Goal: Task Accomplishment & Management: Manage account settings

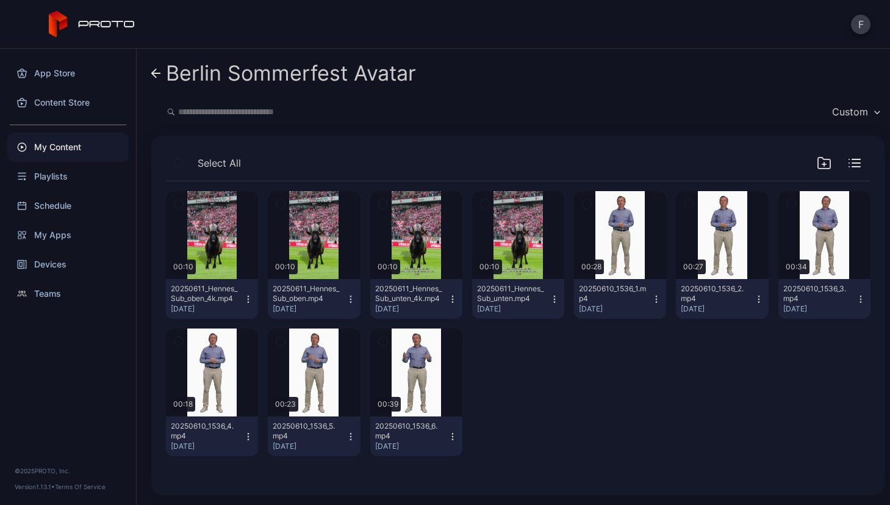
click at [157, 72] on icon at bounding box center [156, 73] width 10 height 10
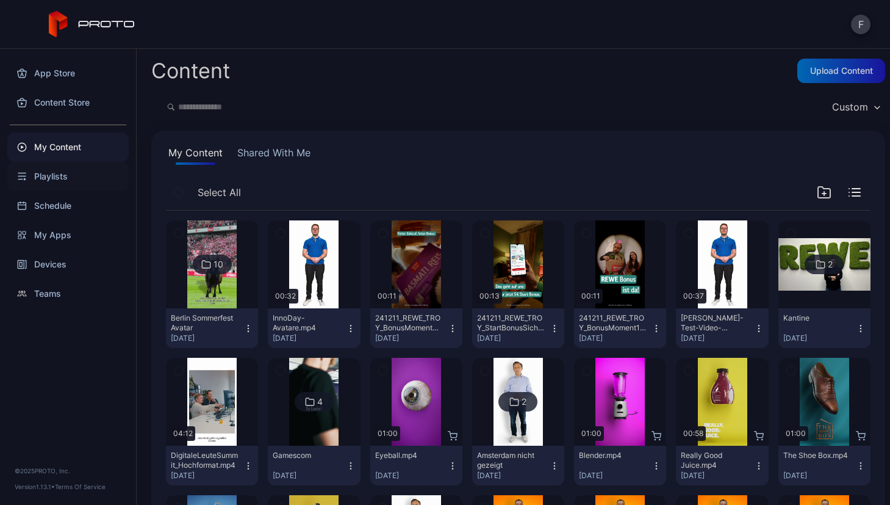
click at [49, 175] on div "Playlists" at bounding box center [67, 176] width 121 height 29
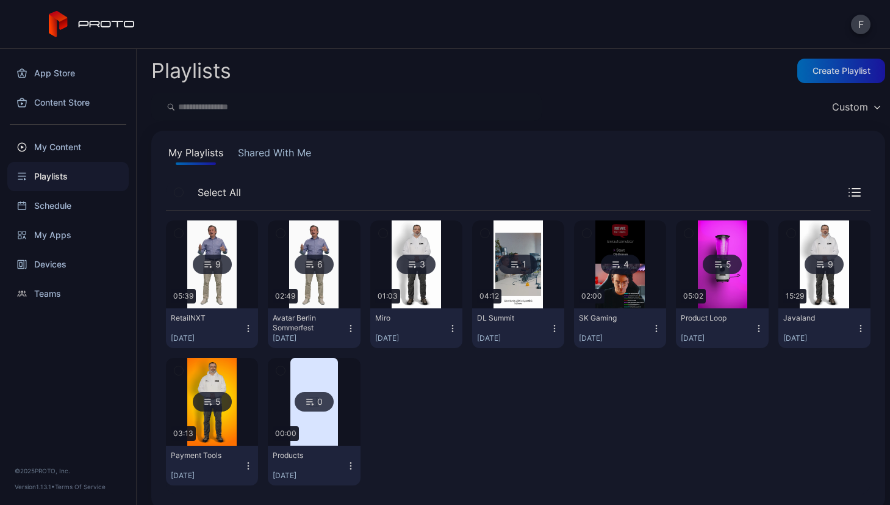
click at [223, 261] on div "9" at bounding box center [212, 264] width 39 height 20
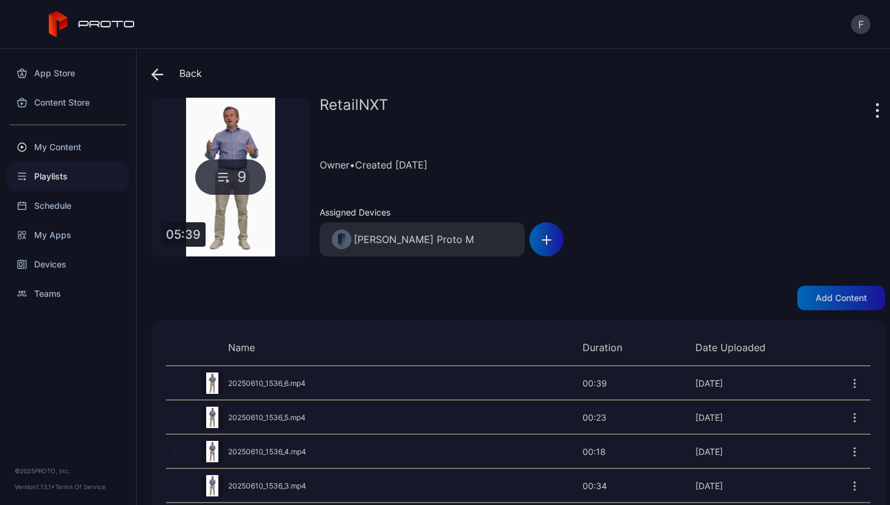
click at [151, 70] on icon at bounding box center [157, 74] width 12 height 12
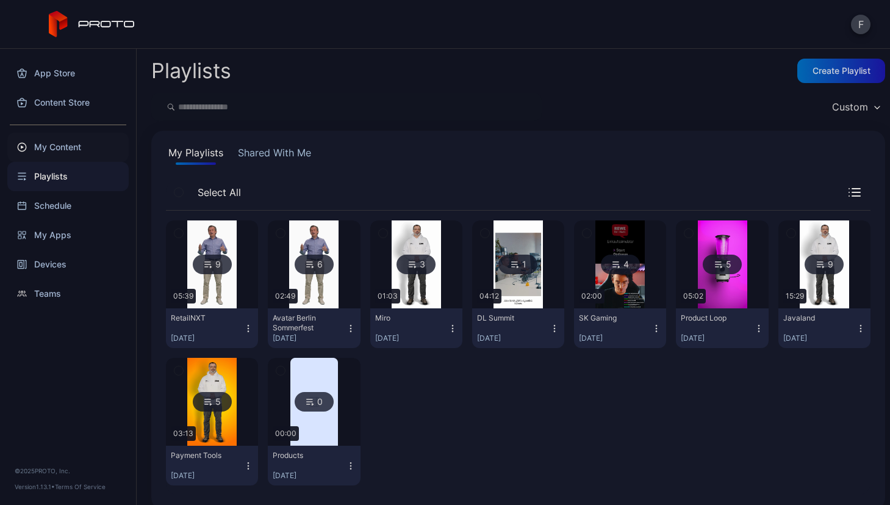
click at [58, 142] on div "My Content" at bounding box center [67, 146] width 121 height 29
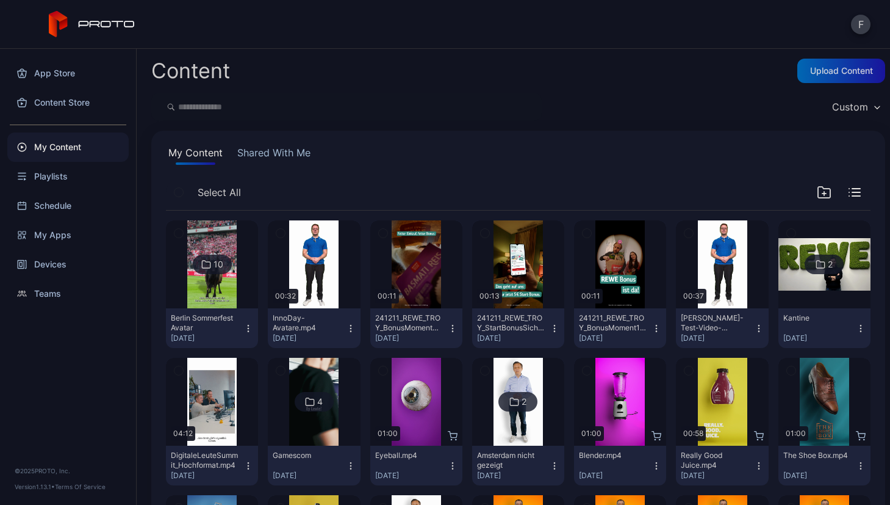
click at [244, 322] on button "Berlin Sommerfest Avatar [DATE]" at bounding box center [212, 328] width 92 height 40
click at [410, 122] on div "Content Upload Content Custom My Content Shared With Me Select All 10 Berlin So…" at bounding box center [513, 277] width 753 height 456
click at [860, 111] on div "Custom" at bounding box center [855, 107] width 59 height 18
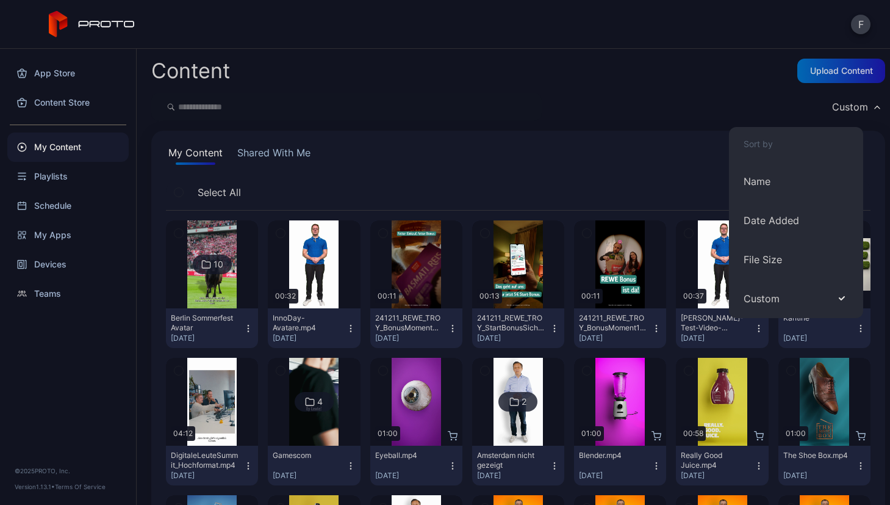
click at [433, 124] on div "Content Upload Content Custom My Content Shared With Me Select All 10 Berlin So…" at bounding box center [513, 277] width 753 height 456
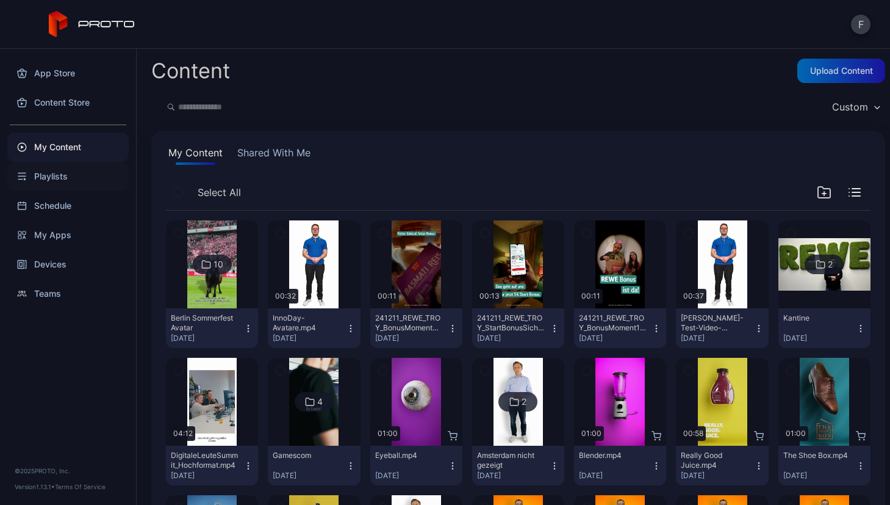
click at [45, 176] on div "Playlists" at bounding box center [67, 176] width 121 height 29
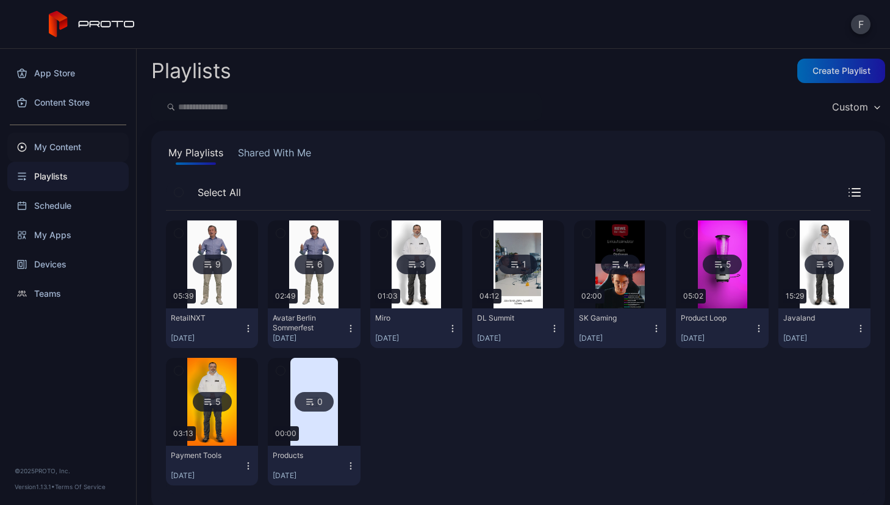
click at [62, 144] on div "My Content" at bounding box center [67, 146] width 121 height 29
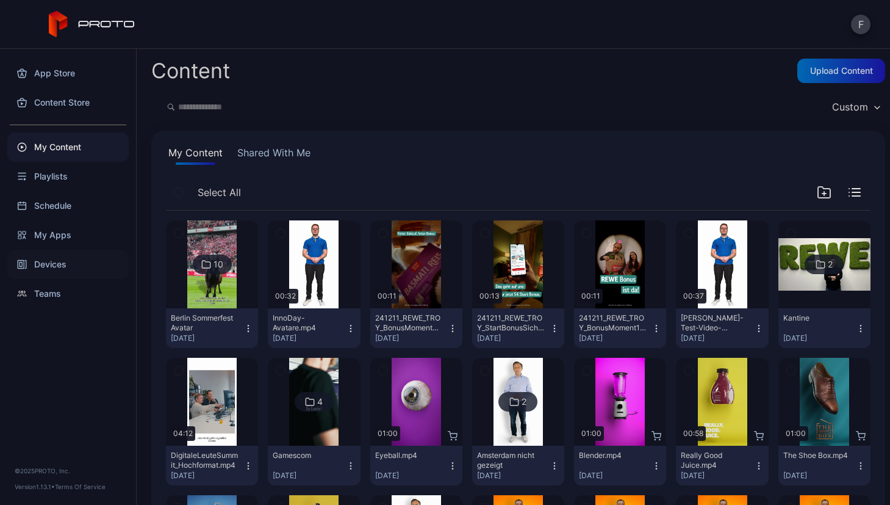
click at [44, 264] on div "Devices" at bounding box center [67, 264] width 121 height 29
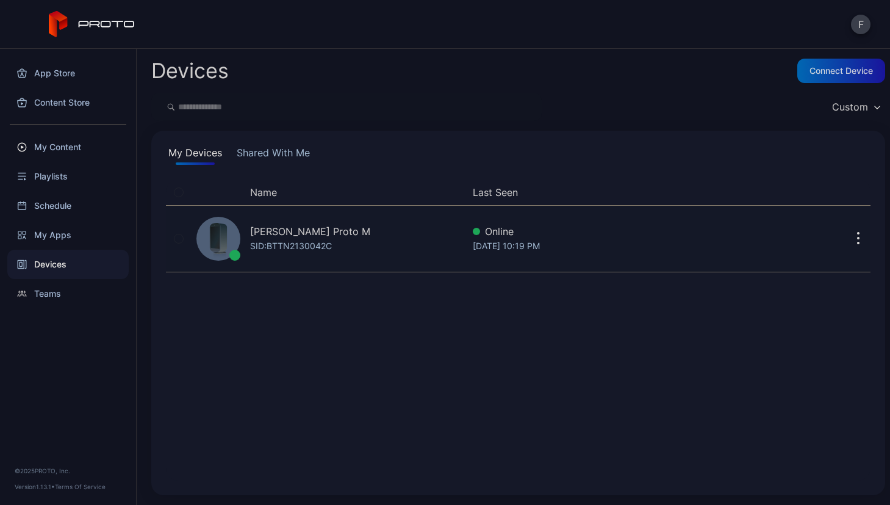
click at [846, 235] on button "button" at bounding box center [858, 238] width 24 height 24
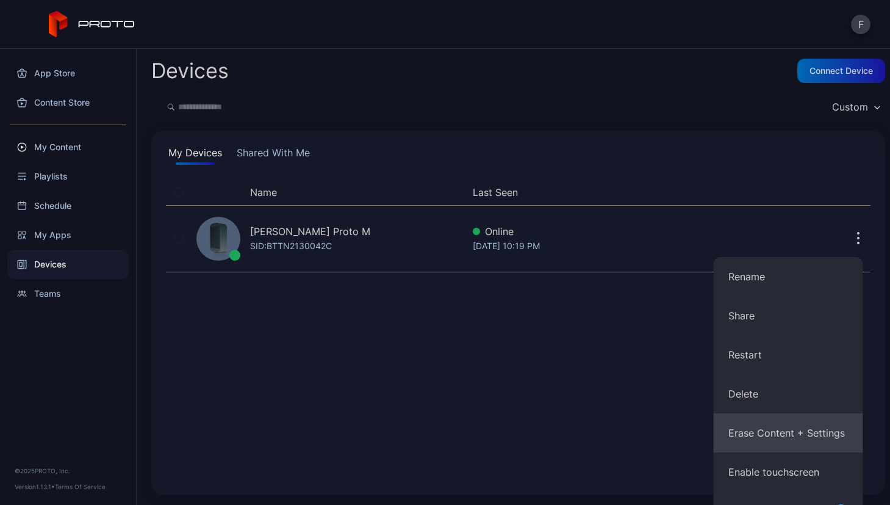
scroll to position [104, 0]
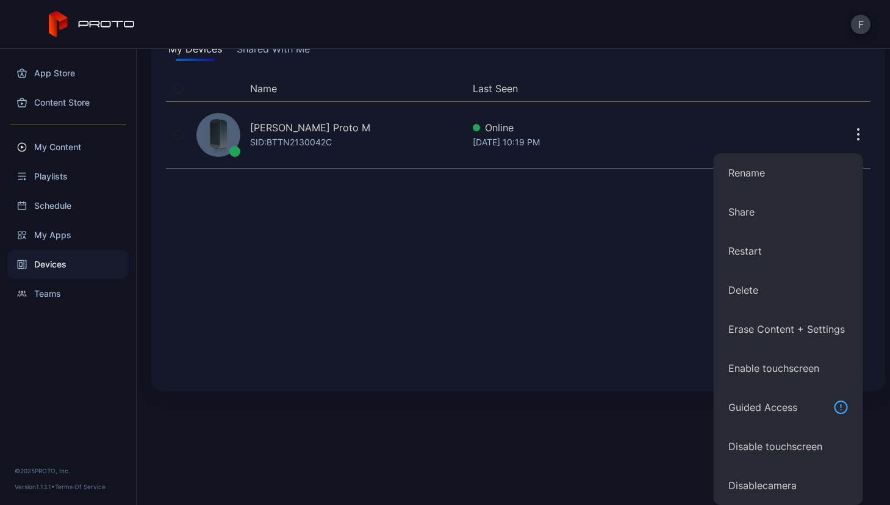
click at [390, 261] on div "Name Last Seen [PERSON_NAME] Proto M SID: BTTN2130042C Online [DATE] 10:19 PM" at bounding box center [518, 226] width 705 height 301
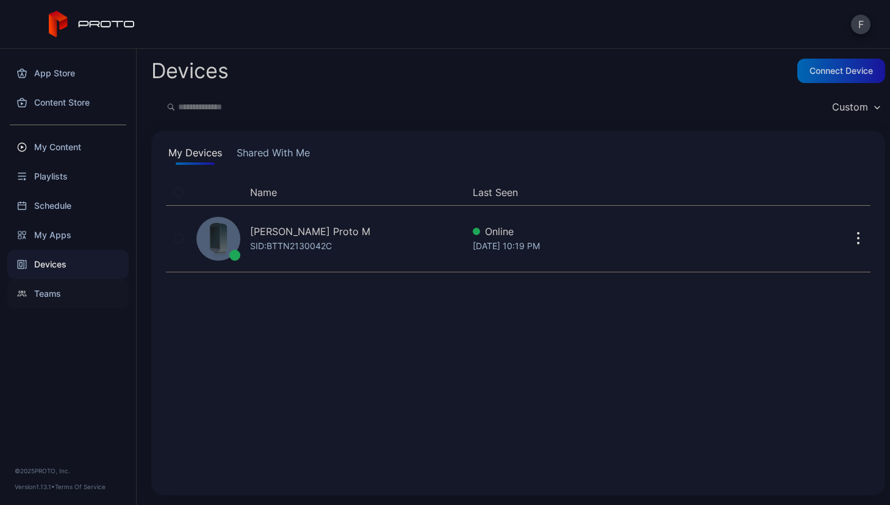
click at [44, 295] on div "Teams" at bounding box center [67, 293] width 121 height 29
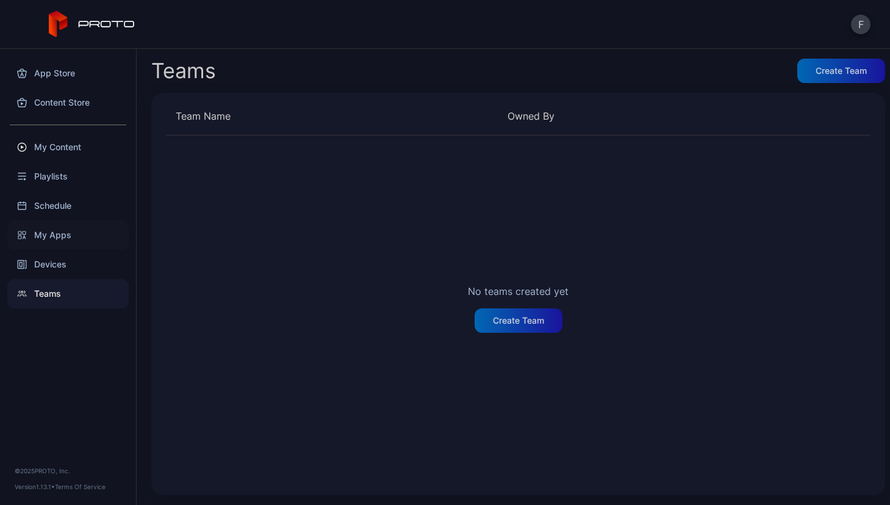
click at [52, 236] on div "My Apps" at bounding box center [67, 234] width 121 height 29
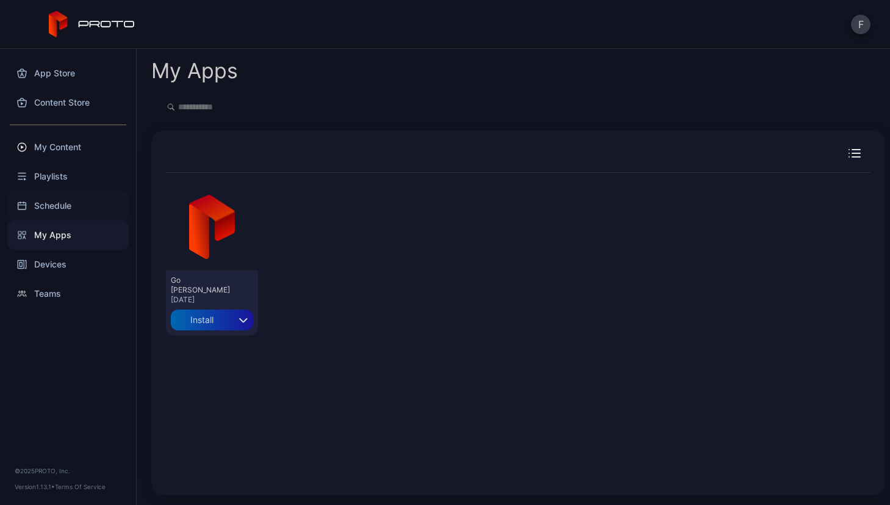
click at [56, 199] on div "Schedule" at bounding box center [67, 205] width 121 height 29
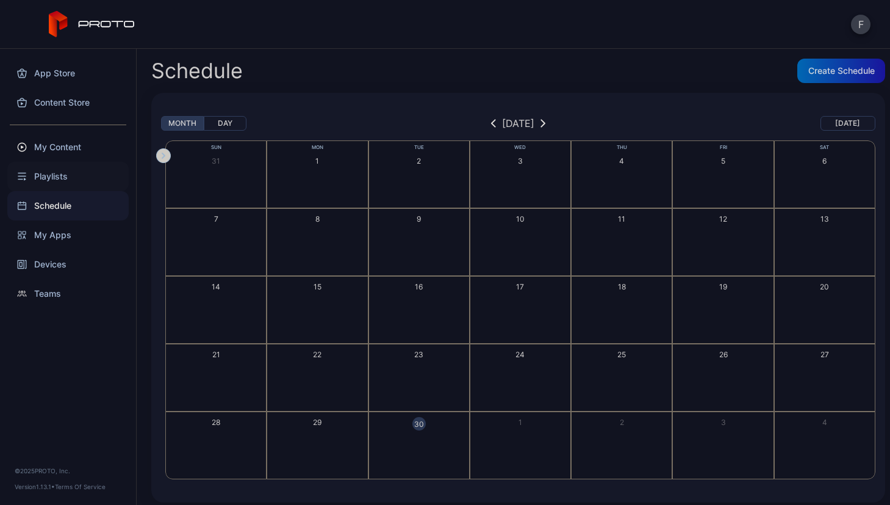
click at [52, 171] on div "Playlists" at bounding box center [67, 176] width 121 height 29
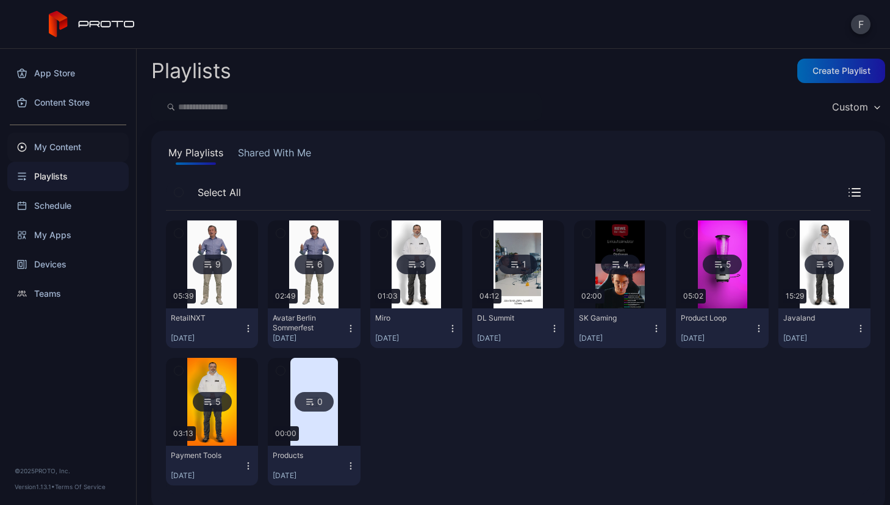
click at [52, 148] on div "My Content" at bounding box center [67, 146] width 121 height 29
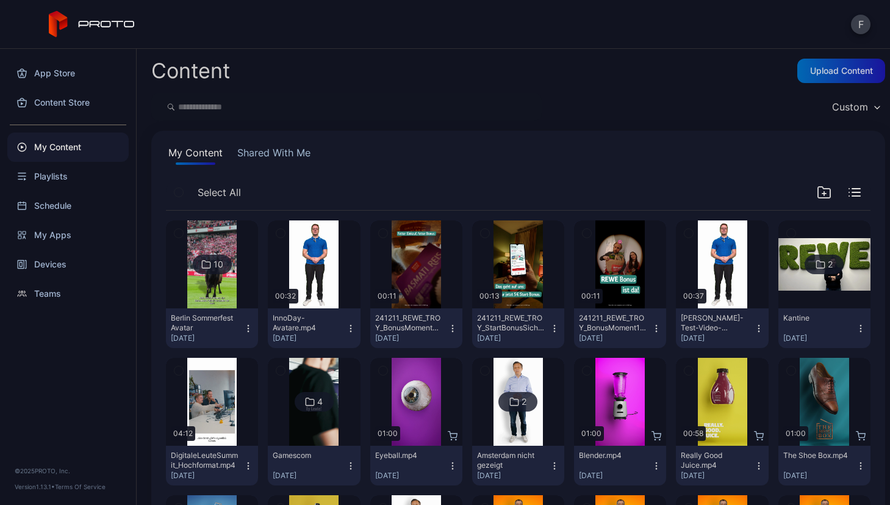
click at [201, 264] on icon at bounding box center [206, 264] width 10 height 15
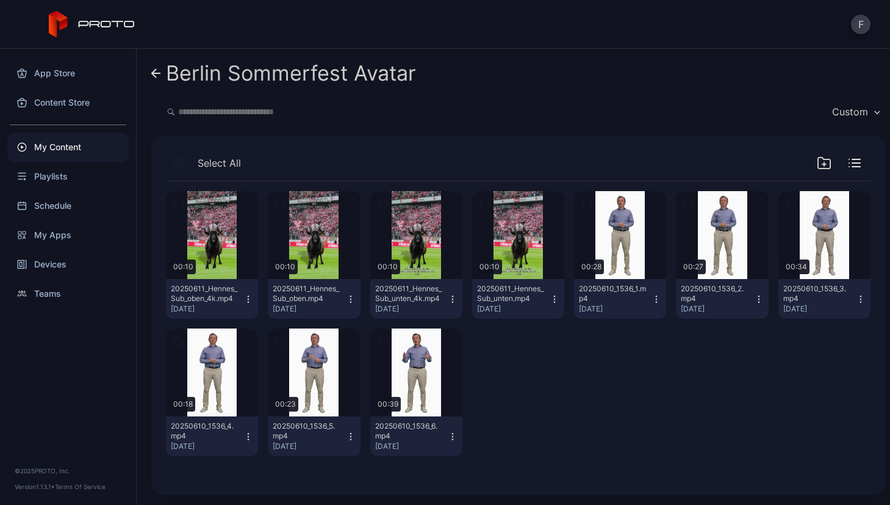
click at [55, 147] on div "My Content" at bounding box center [67, 146] width 121 height 29
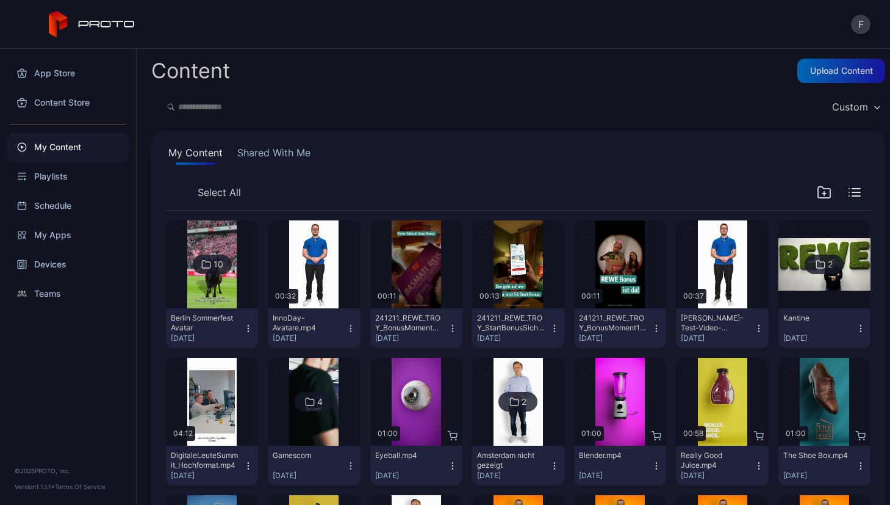
click at [246, 326] on icon "button" at bounding box center [248, 328] width 10 height 10
click at [380, 190] on div "Select All" at bounding box center [518, 194] width 705 height 31
click at [817, 195] on icon "button" at bounding box center [824, 192] width 15 height 15
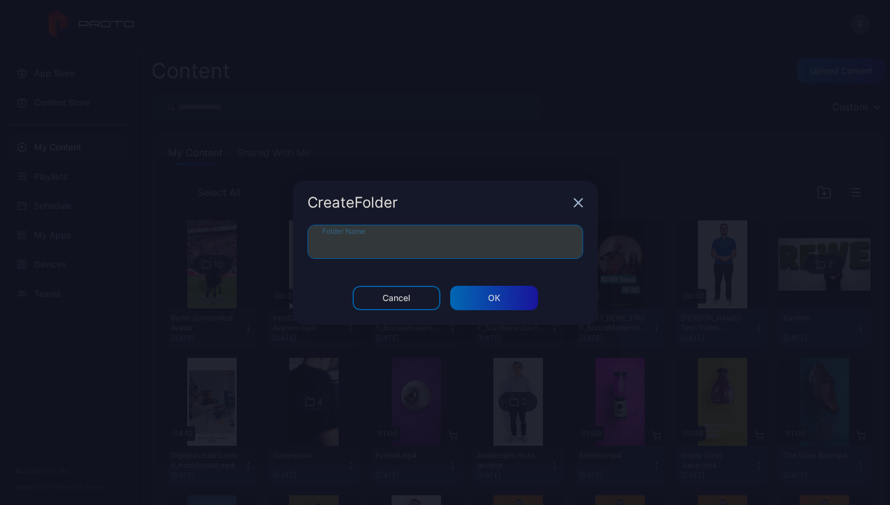
click at [368, 243] on input "Folder Name" at bounding box center [445, 242] width 276 height 34
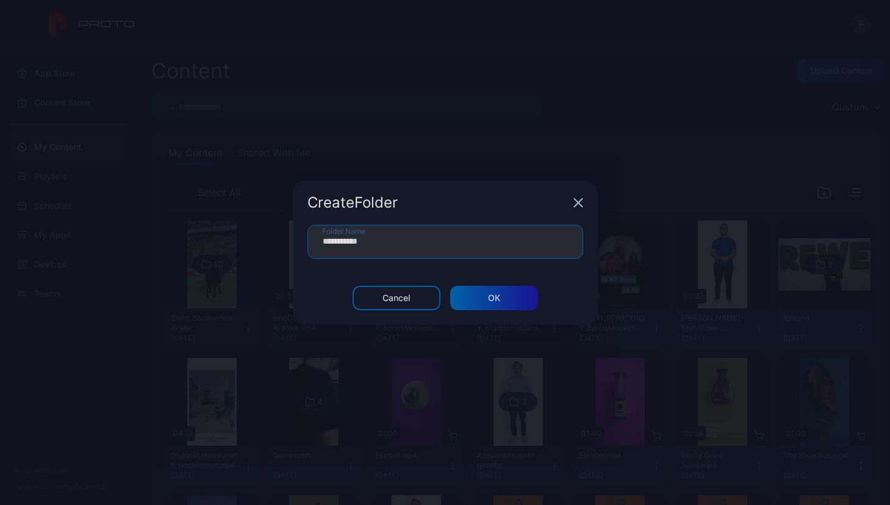
type input "**********"
click at [500, 294] on div "ОК" at bounding box center [494, 298] width 88 height 24
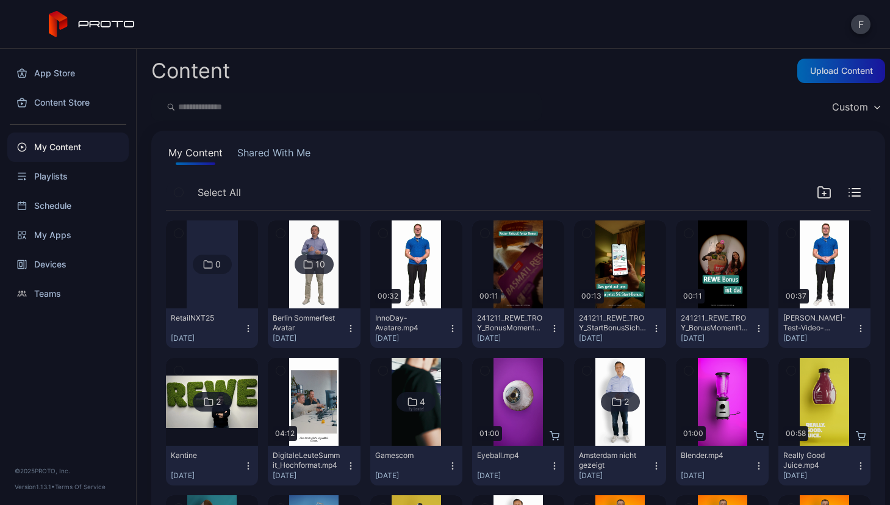
click at [210, 265] on icon at bounding box center [208, 264] width 8 height 7
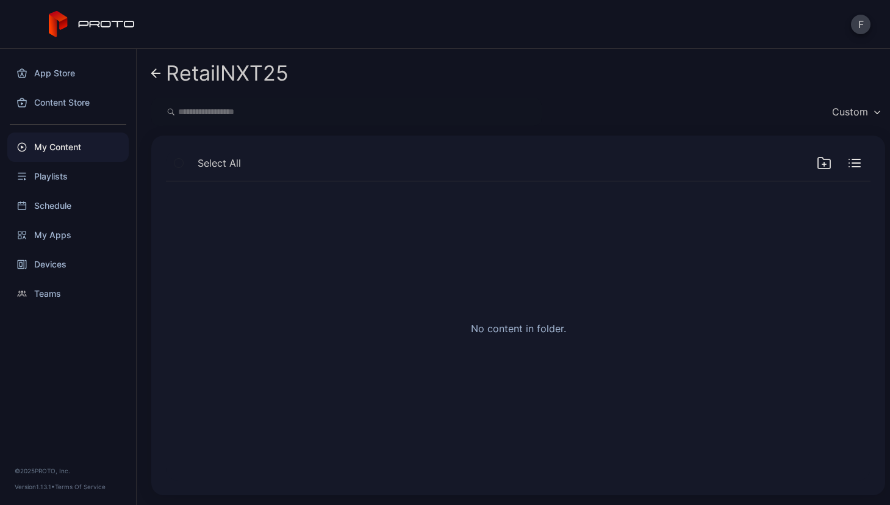
click at [830, 79] on div "RetailNXT25" at bounding box center [518, 73] width 734 height 29
click at [160, 73] on icon at bounding box center [156, 73] width 9 height 0
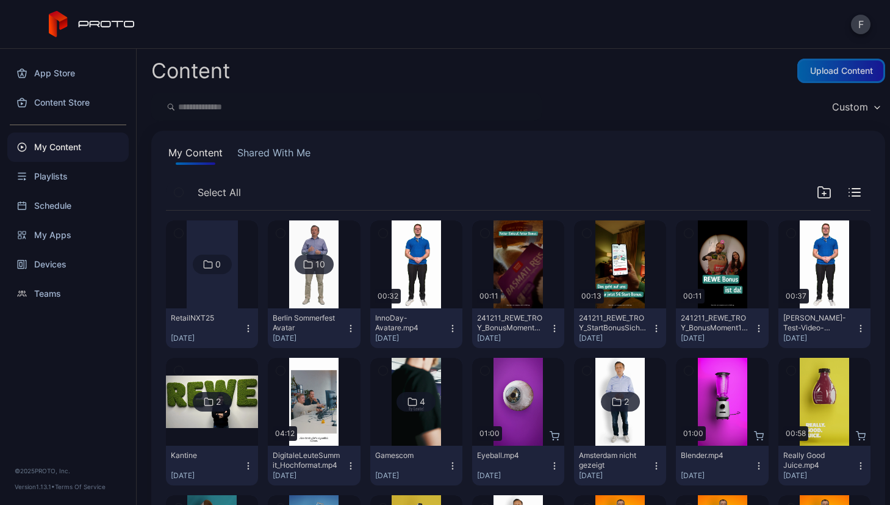
click at [832, 73] on div "Upload Content" at bounding box center [841, 71] width 63 height 10
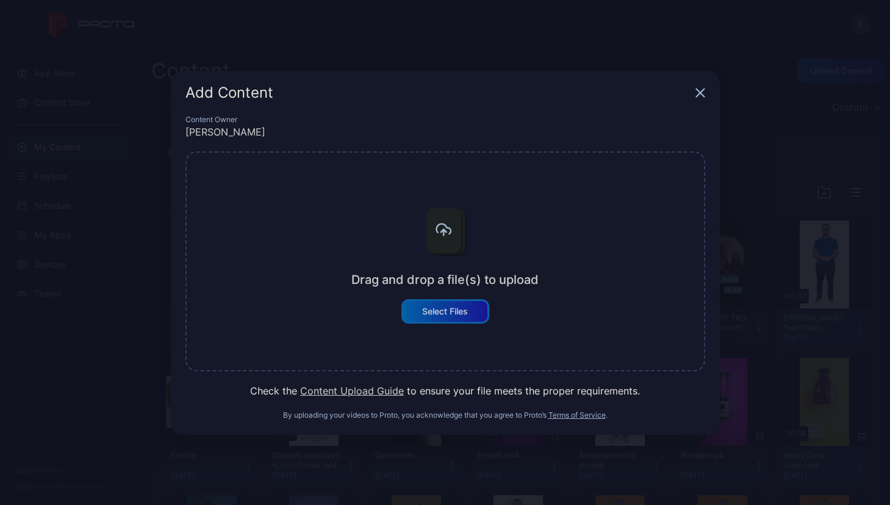
click at [448, 311] on div "Select Files" at bounding box center [445, 311] width 46 height 10
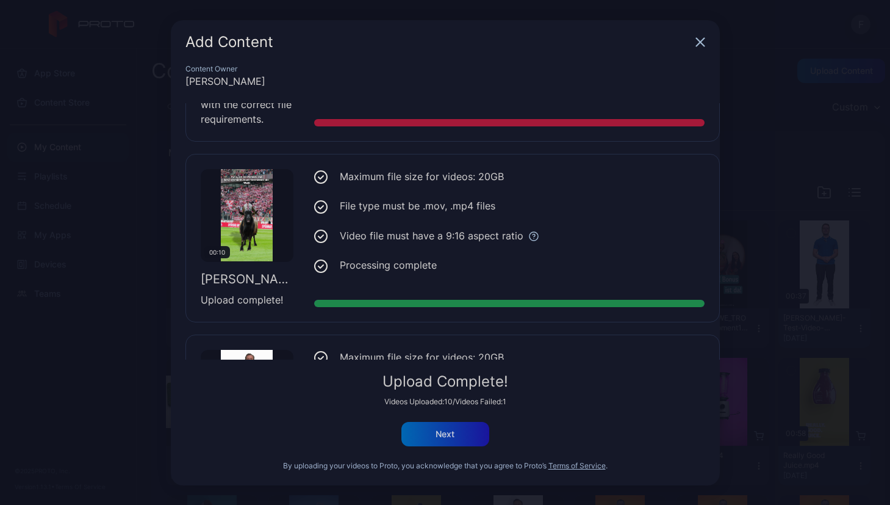
scroll to position [1662, 0]
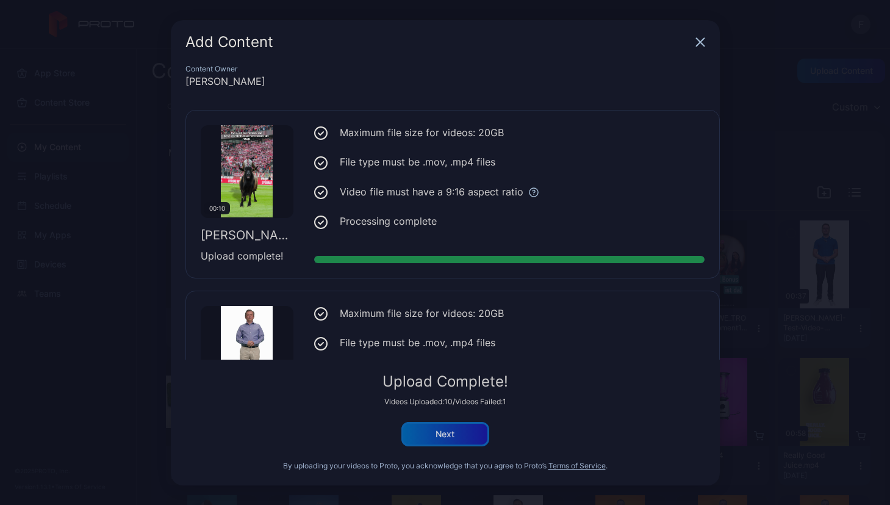
click at [450, 431] on div "Next" at bounding box center [445, 434] width 19 height 10
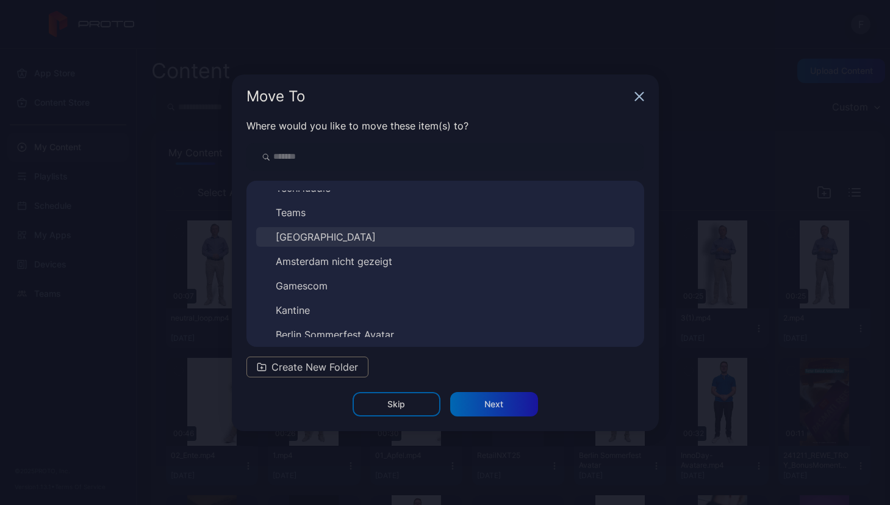
scroll to position [93, 0]
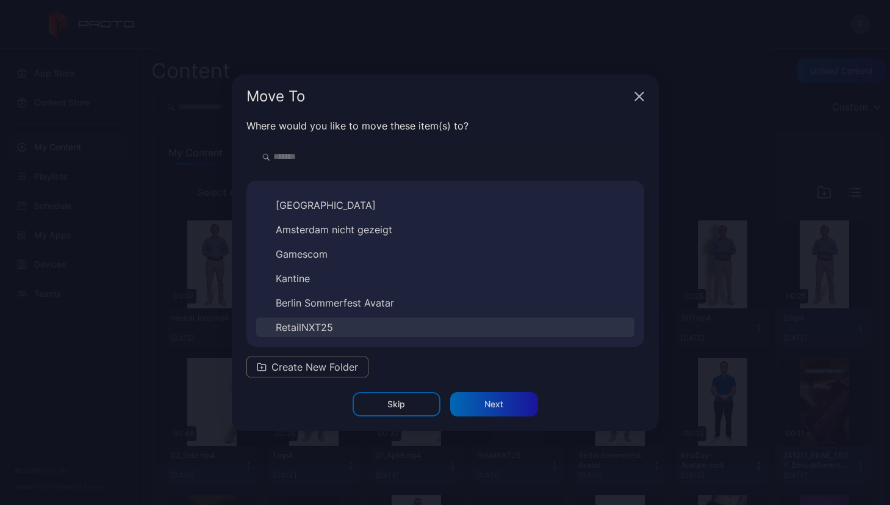
click at [324, 326] on span "RetailNXT25" at bounding box center [304, 327] width 57 height 15
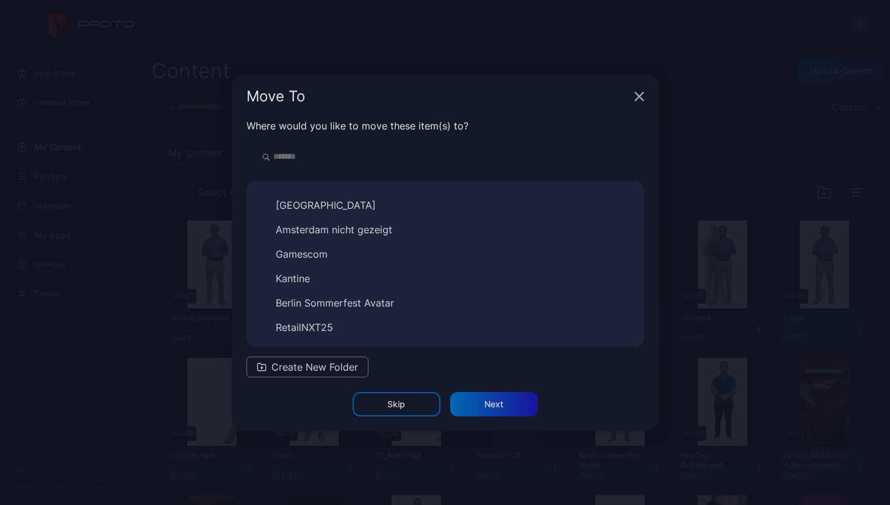
scroll to position [0, 0]
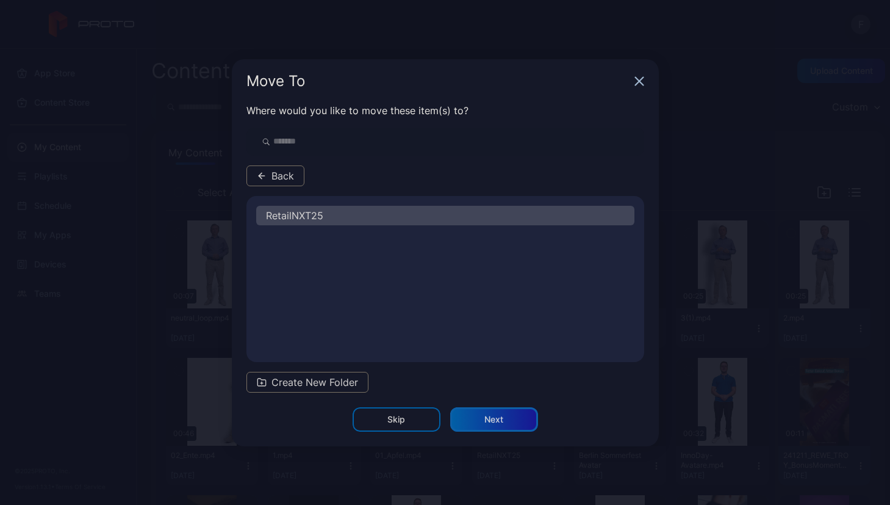
click at [498, 422] on div "Next" at bounding box center [493, 419] width 19 height 10
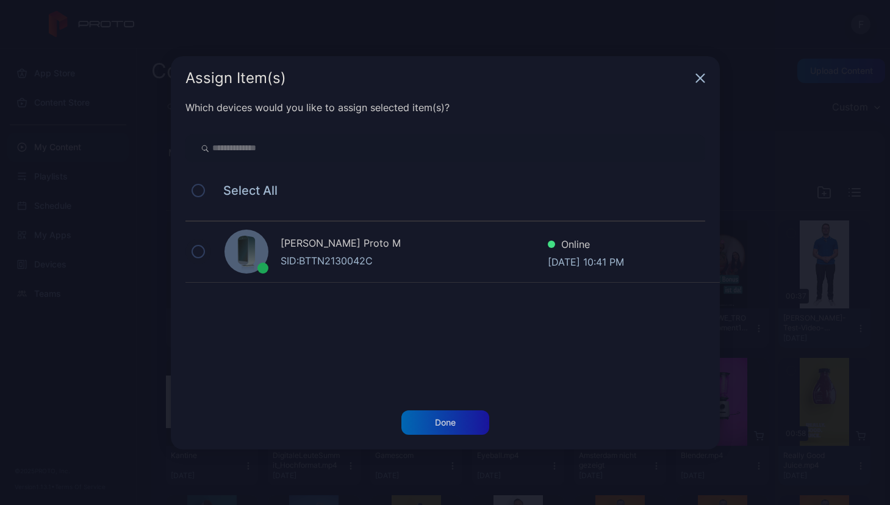
click at [201, 248] on button at bounding box center [198, 251] width 13 height 13
click at [446, 422] on div "Done" at bounding box center [445, 422] width 21 height 10
